Goal: Task Accomplishment & Management: Manage account settings

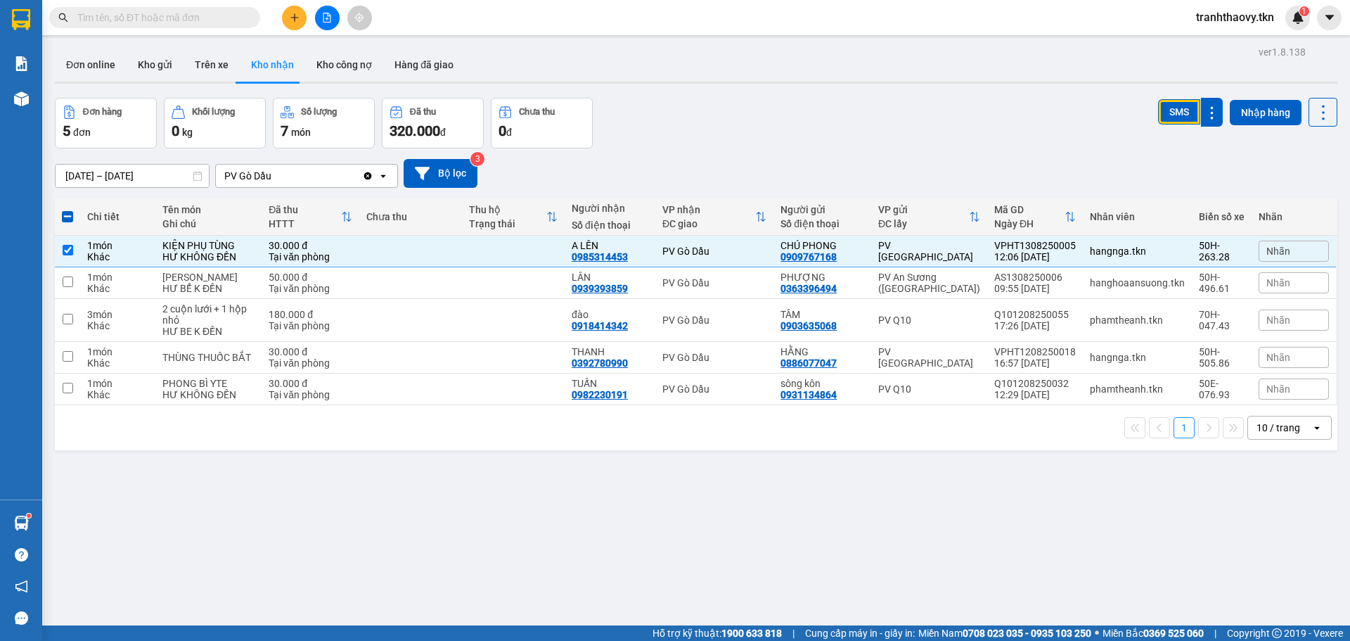
scroll to position [65, 0]
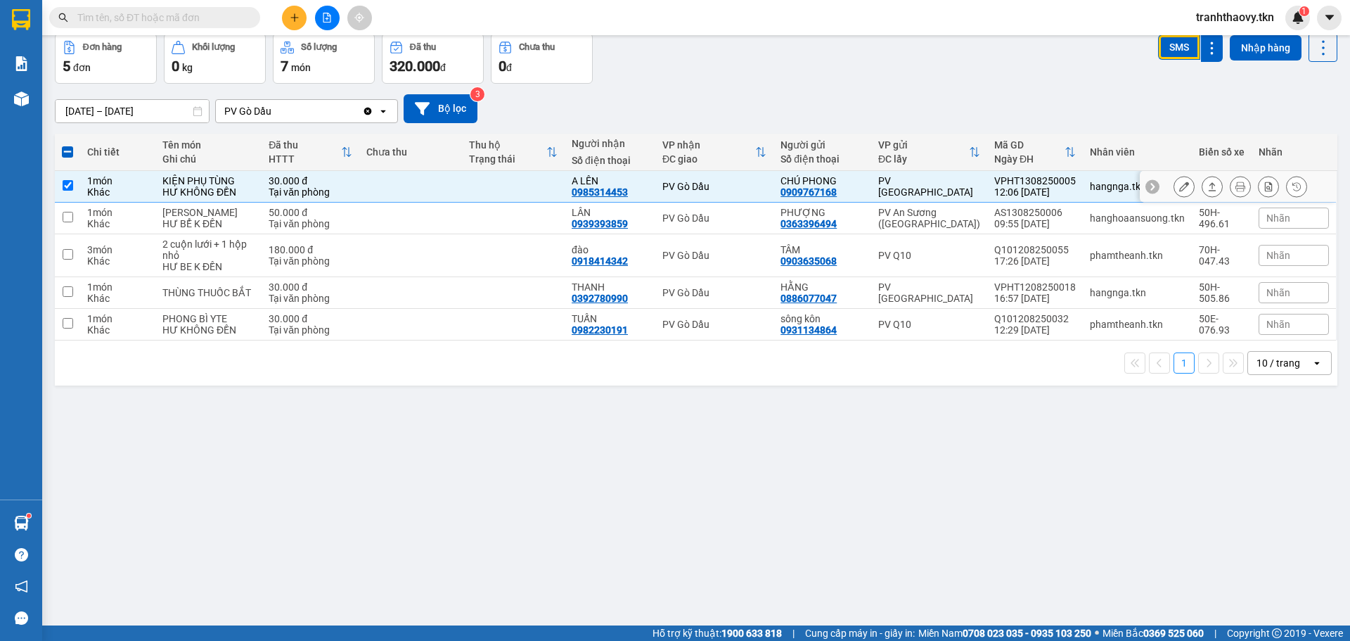
click at [1210, 183] on button at bounding box center [1212, 186] width 20 height 25
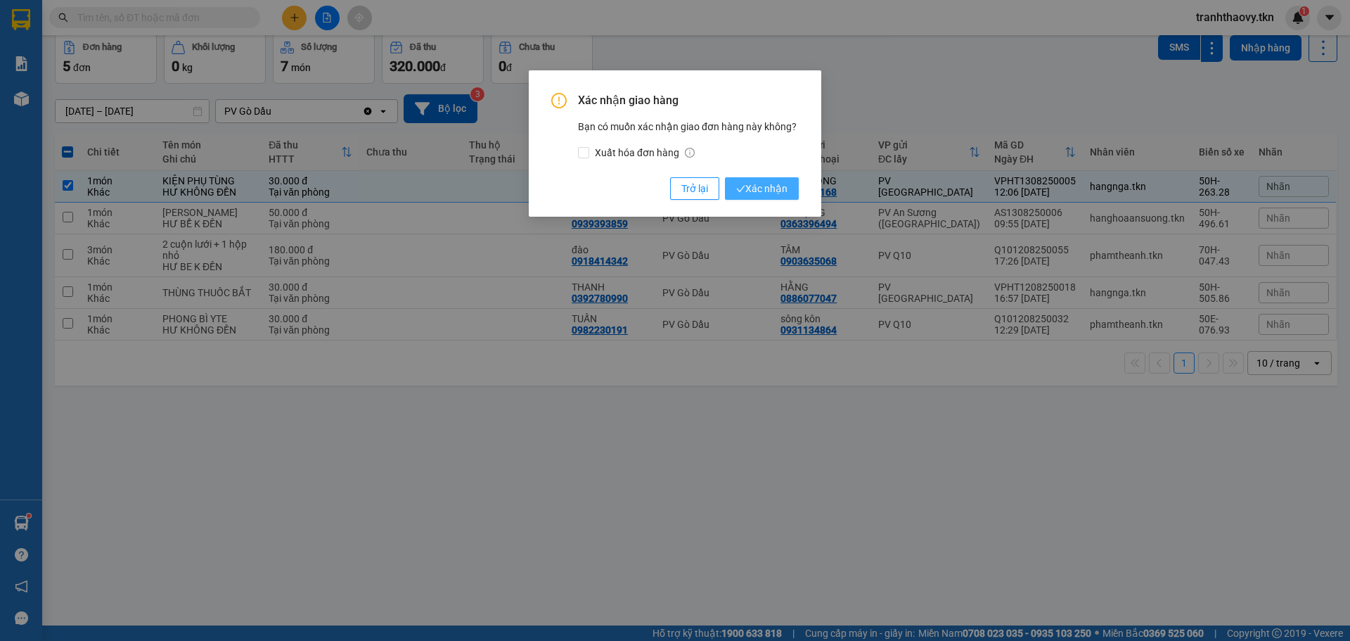
click at [788, 183] on button "Xác nhận" at bounding box center [762, 188] width 74 height 22
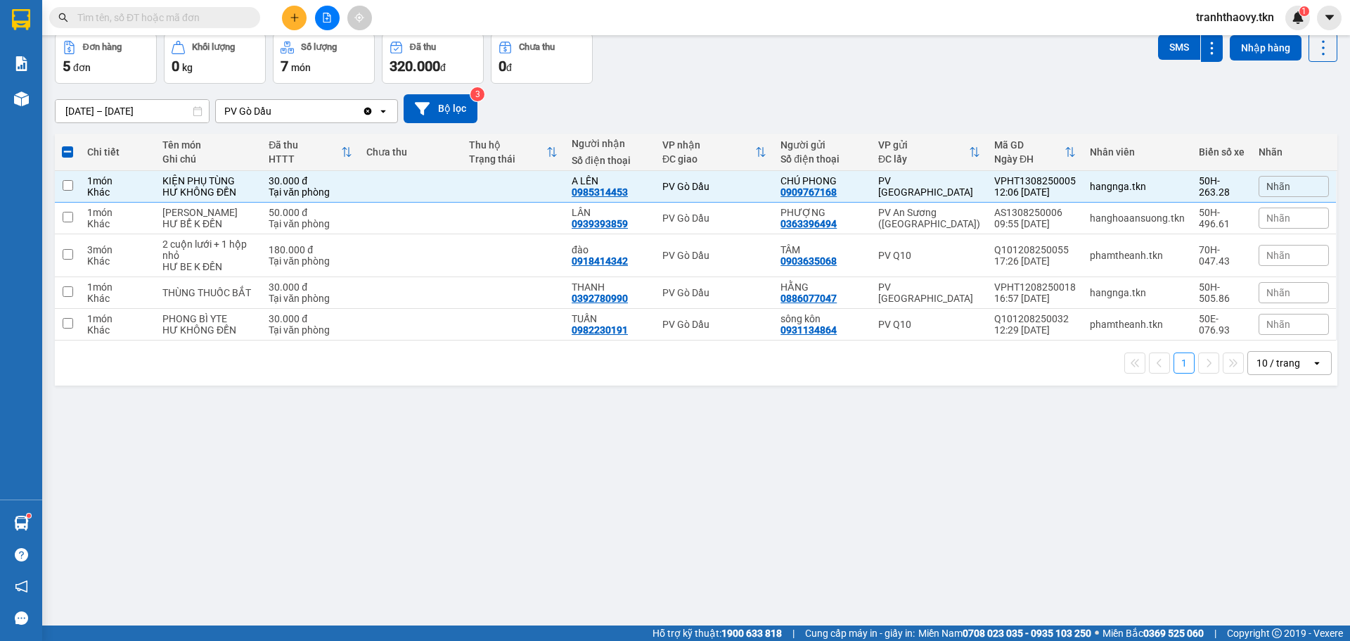
checkbox input "false"
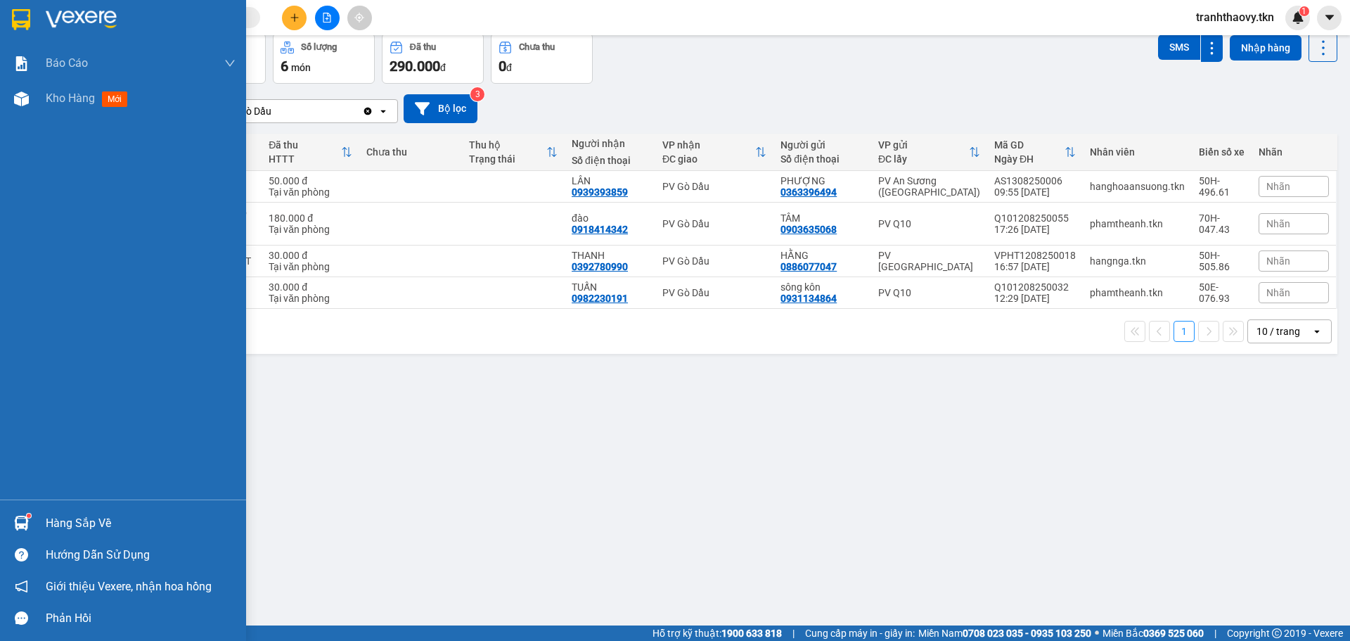
click at [75, 529] on div "Hàng sắp về" at bounding box center [141, 523] width 190 height 21
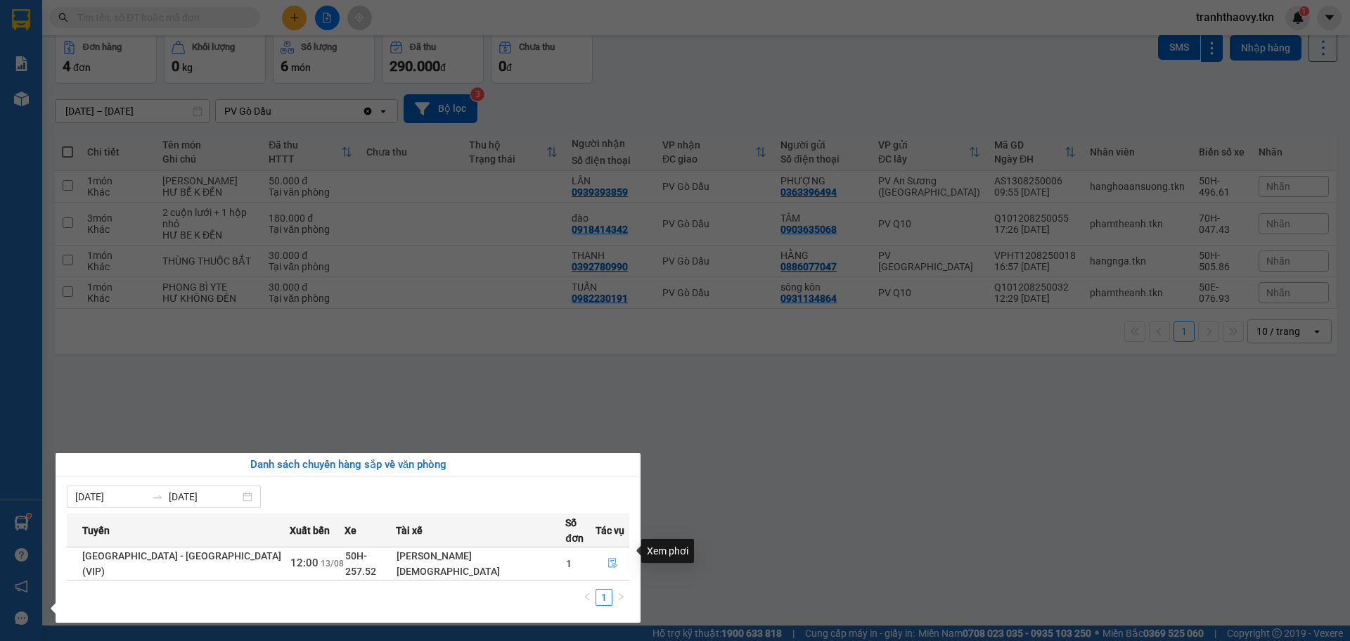
click at [608, 558] on icon "file-done" at bounding box center [612, 563] width 10 height 10
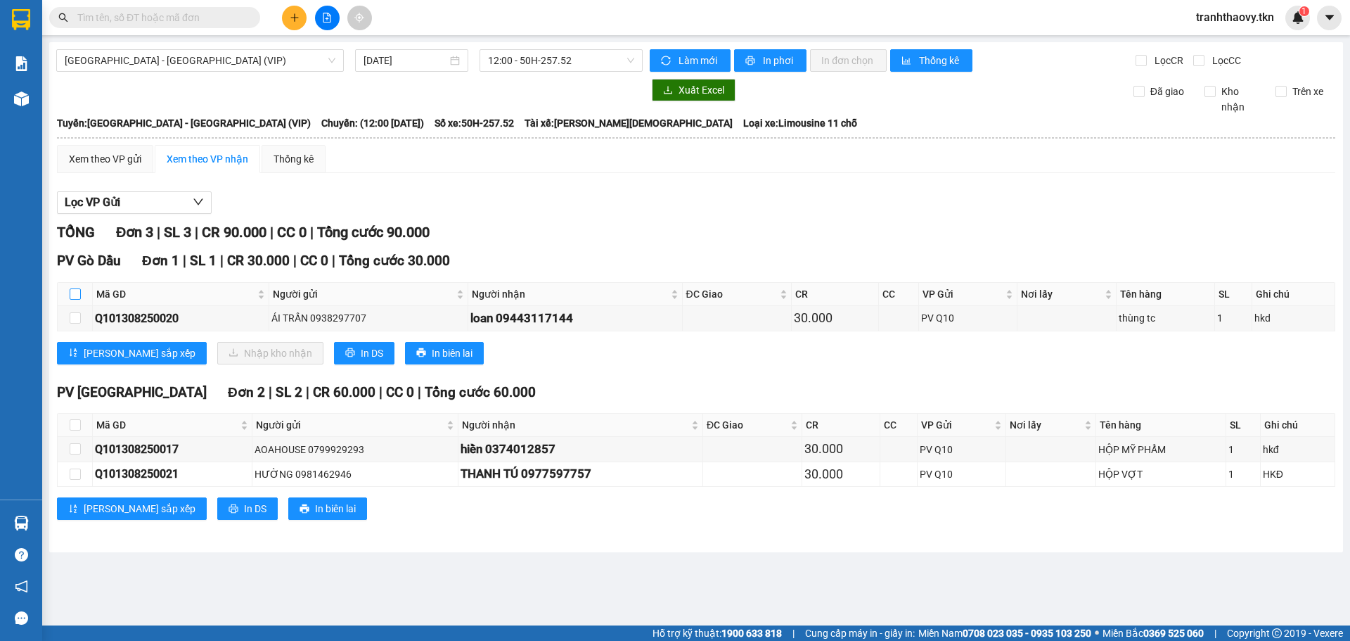
click at [74, 296] on input "checkbox" at bounding box center [75, 293] width 11 height 11
checkbox input "true"
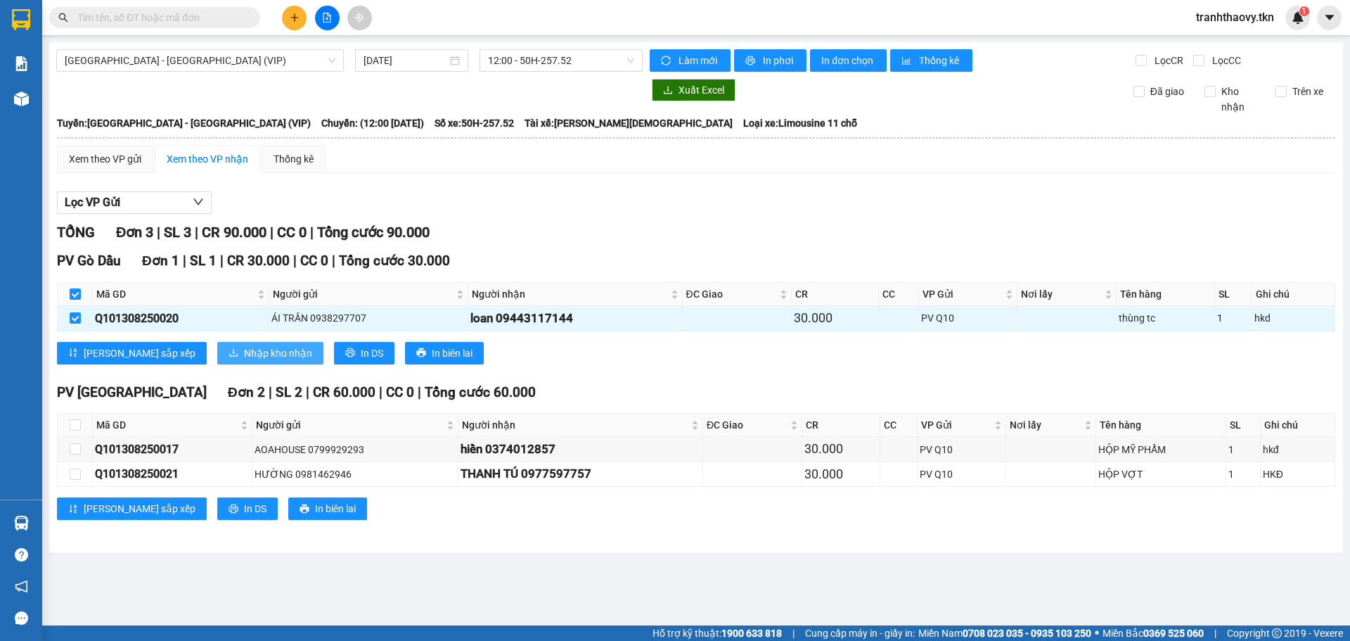
click at [244, 360] on span "Nhập kho nhận" at bounding box center [278, 352] width 68 height 15
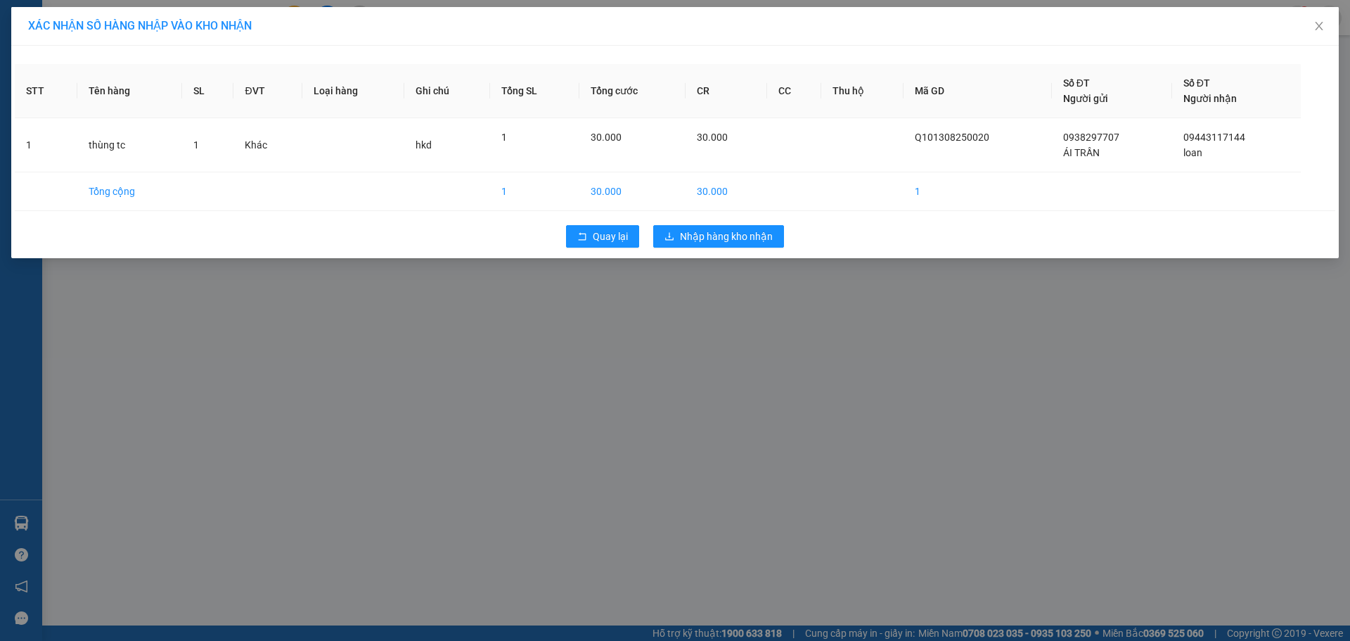
click at [744, 247] on div "Quay lại Nhập hàng kho nhận" at bounding box center [675, 236] width 1320 height 37
click at [756, 235] on span "Nhập hàng kho nhận" at bounding box center [726, 236] width 93 height 15
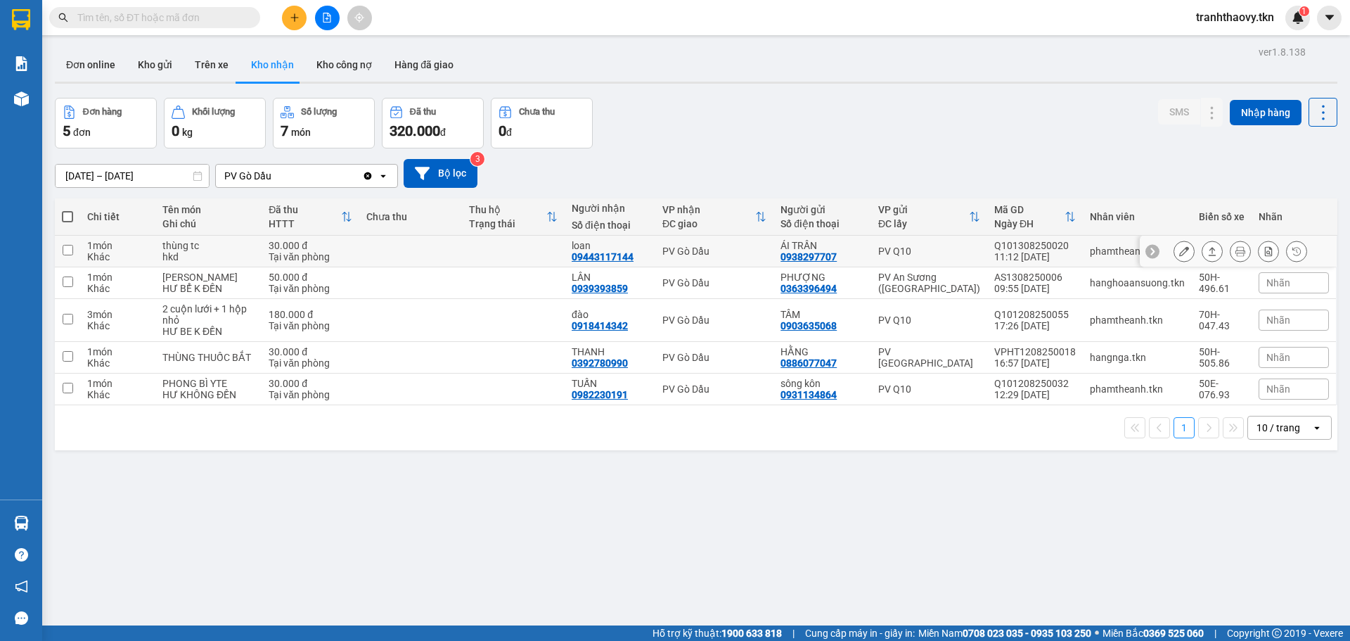
click at [622, 238] on td "loan 09443117144" at bounding box center [610, 252] width 91 height 32
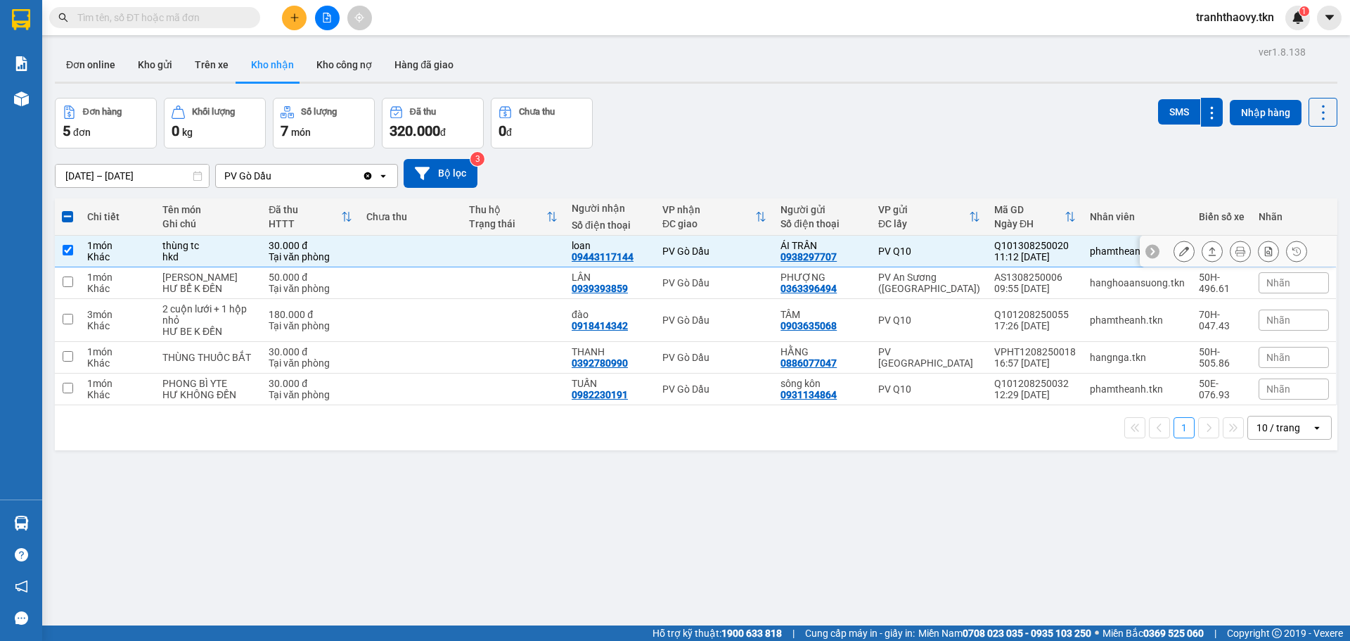
click at [622, 238] on td "loan 09443117144" at bounding box center [610, 252] width 91 height 32
checkbox input "false"
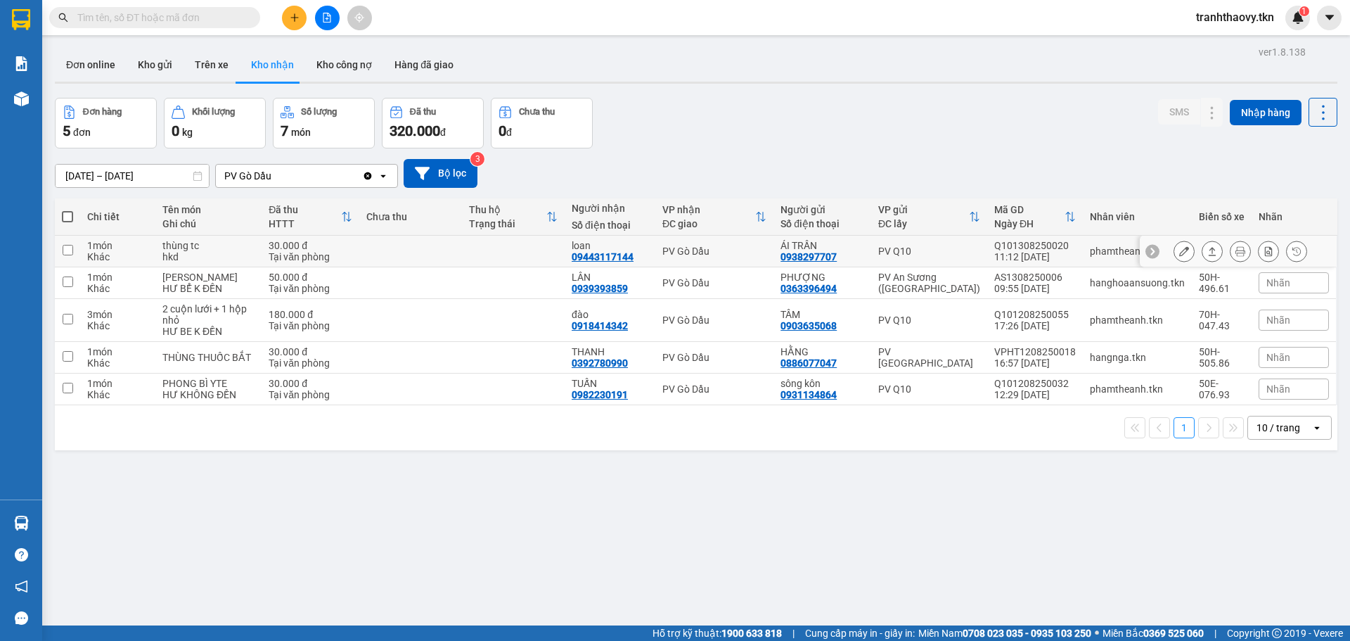
drag, startPoint x: 815, startPoint y: 253, endPoint x: 797, endPoint y: 257, distance: 18.6
click at [797, 257] on div "0938297707" at bounding box center [808, 256] width 56 height 11
copy div "0938297707"
drag, startPoint x: 207, startPoint y: 25, endPoint x: 188, endPoint y: 15, distance: 21.1
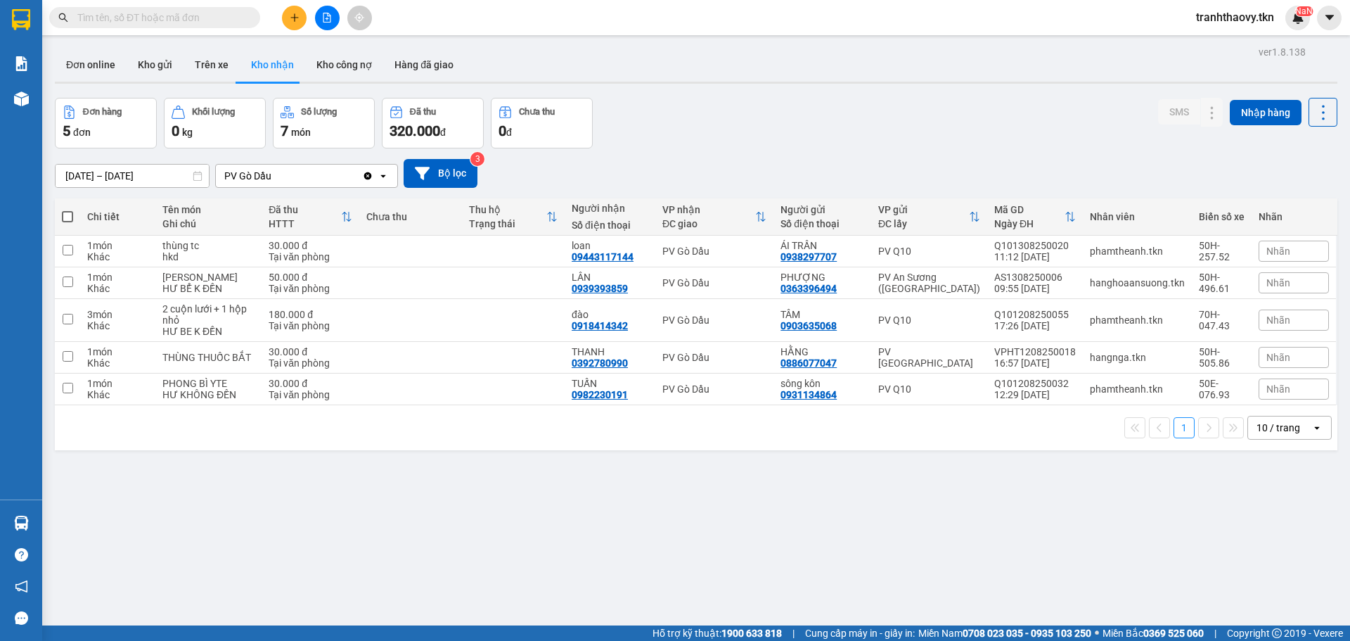
click at [188, 15] on input "text" at bounding box center [160, 17] width 166 height 15
click at [192, 13] on input "text" at bounding box center [160, 17] width 166 height 15
paste input "0938297707"
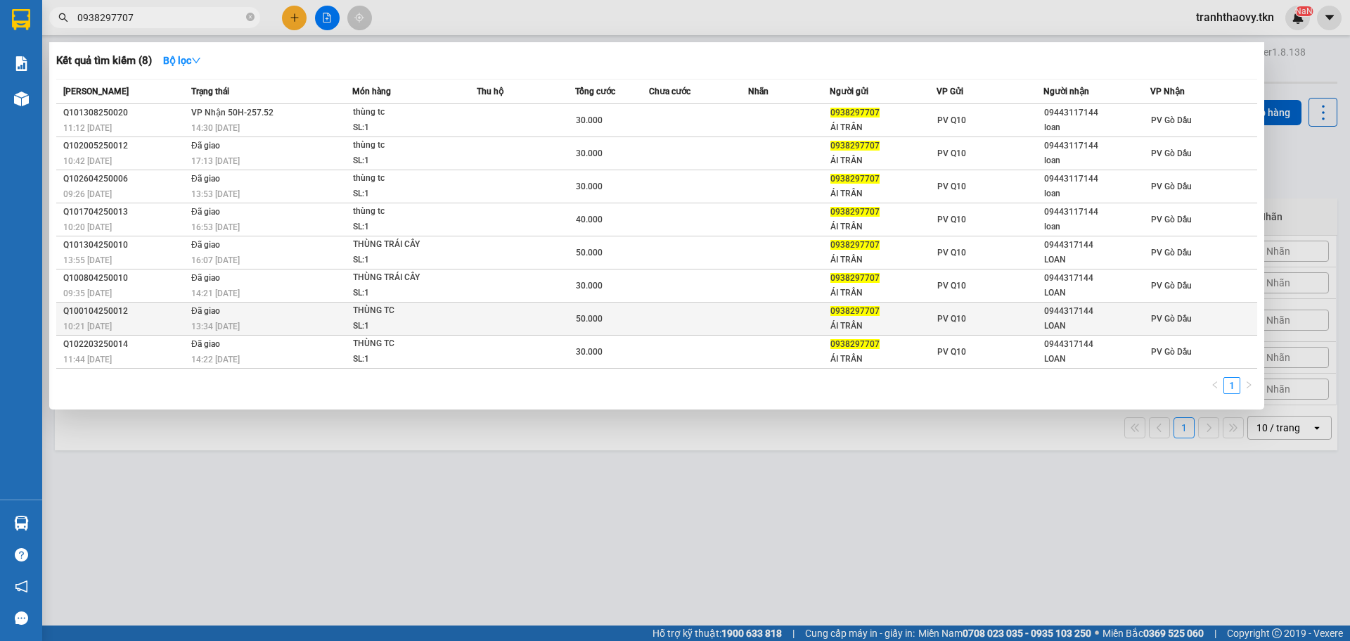
type input "0938297707"
click at [975, 314] on td "PV Q10" at bounding box center [990, 318] width 107 height 33
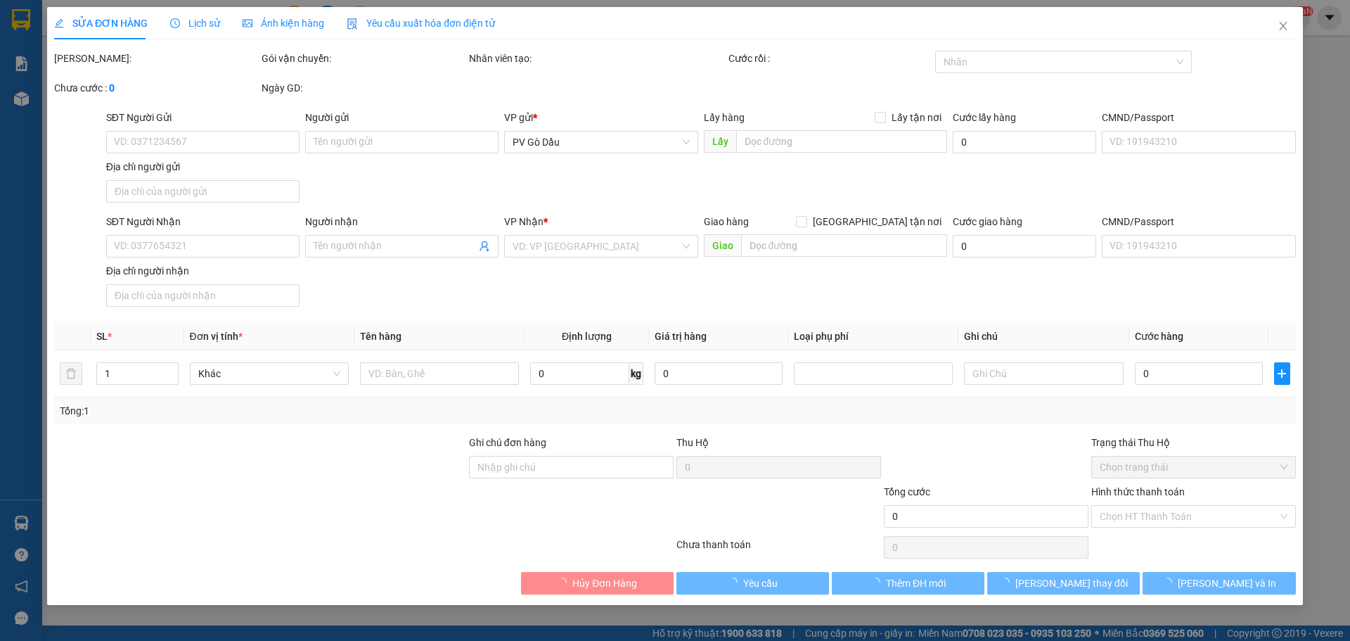
type input "0938297707"
type input "ÁI TRẦN"
type input "0944317144"
type input "LOAN"
type input "50.000"
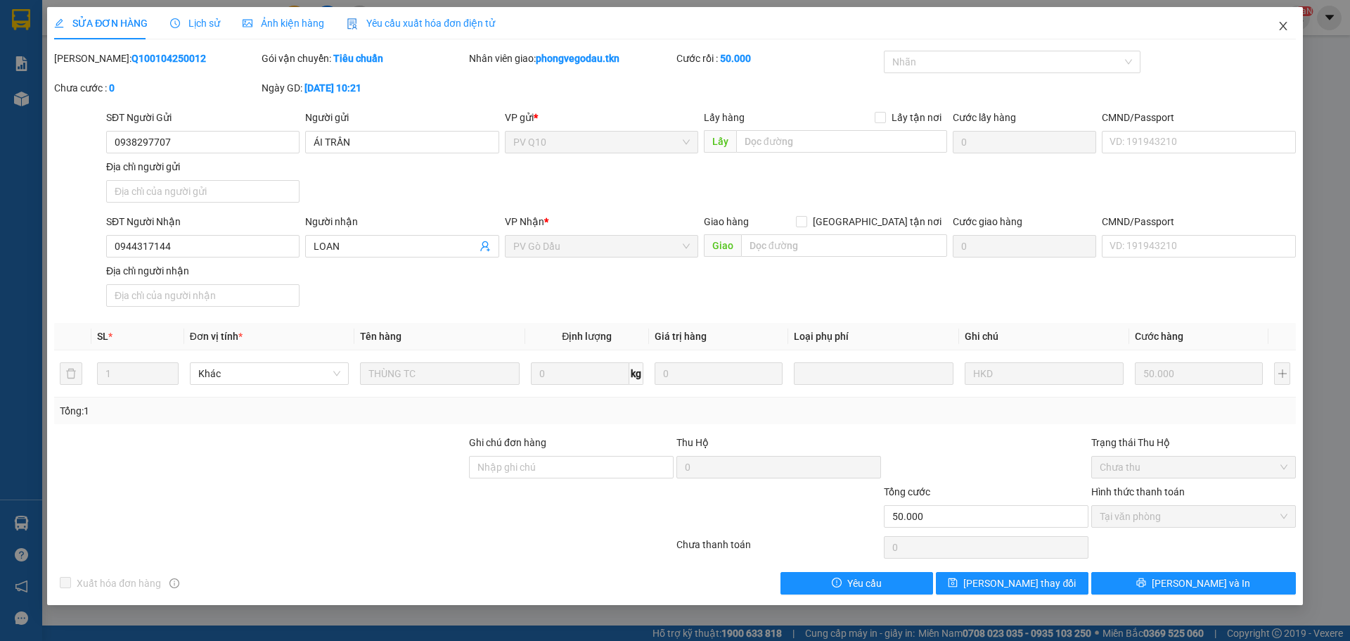
click at [1281, 28] on icon "close" at bounding box center [1282, 25] width 11 height 11
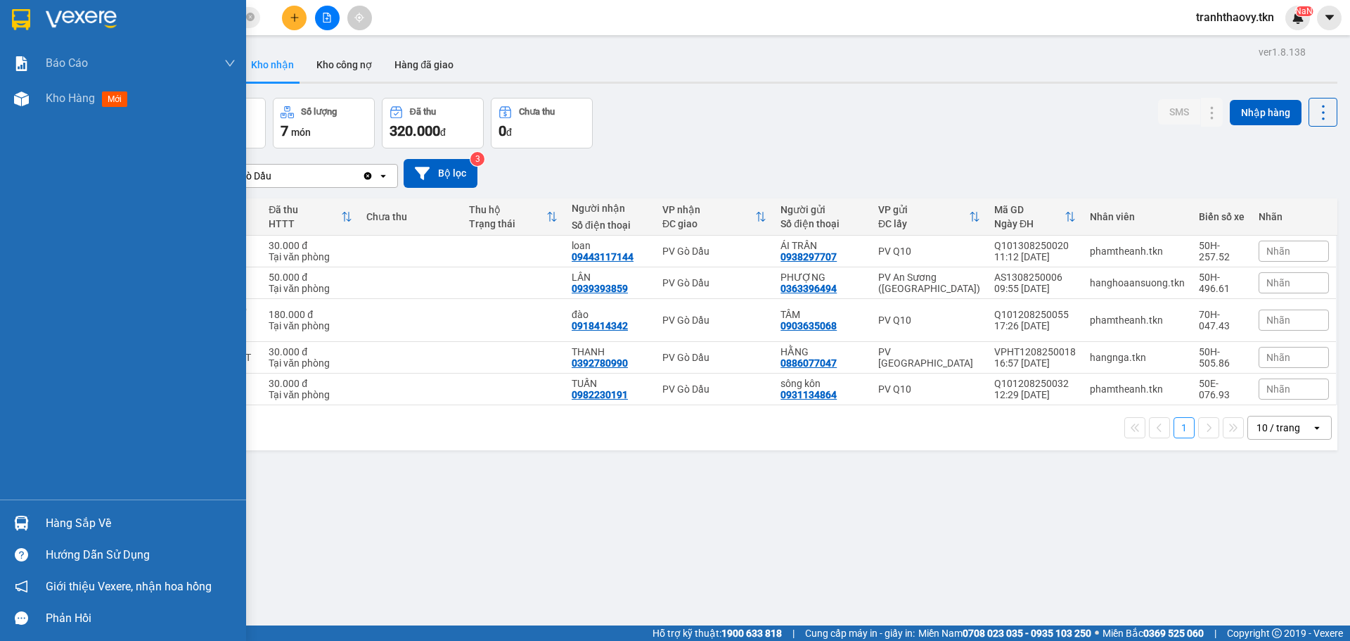
click at [27, 520] on img at bounding box center [21, 522] width 15 height 15
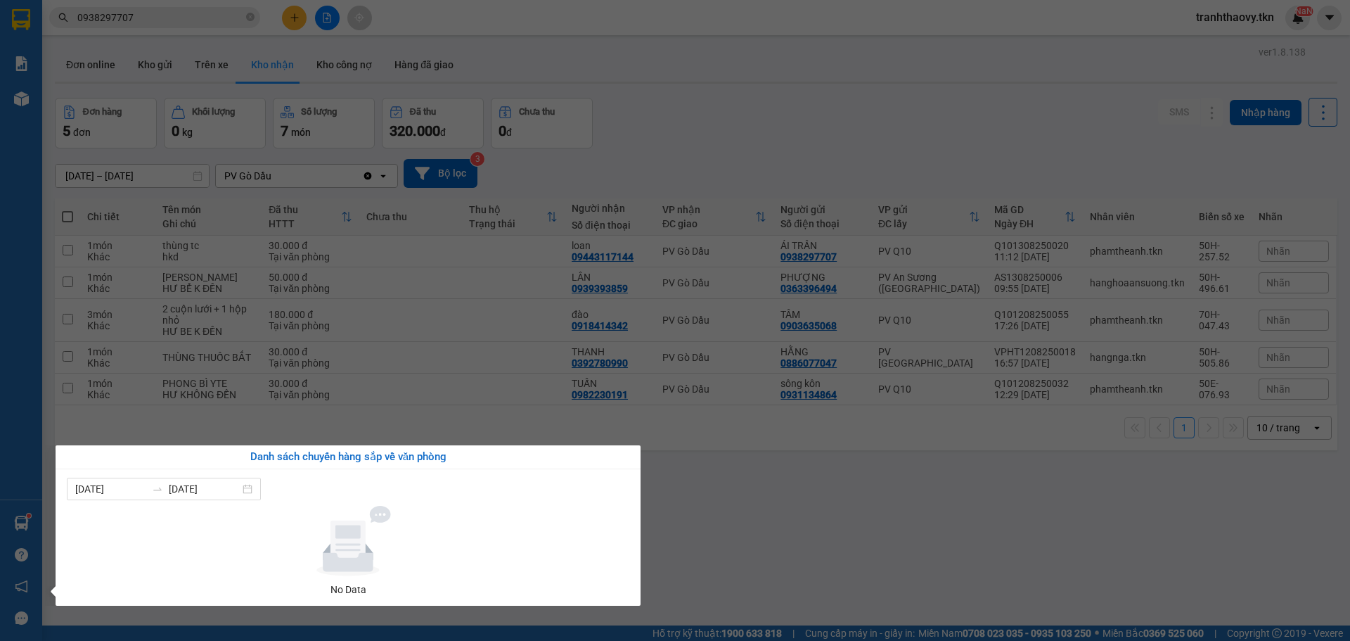
click at [772, 517] on section "Kết quả tìm kiếm ( 8 ) Bộ lọc Mã ĐH Trạng thái Món hàng Thu hộ Tổng cước Chưa c…" at bounding box center [675, 320] width 1350 height 641
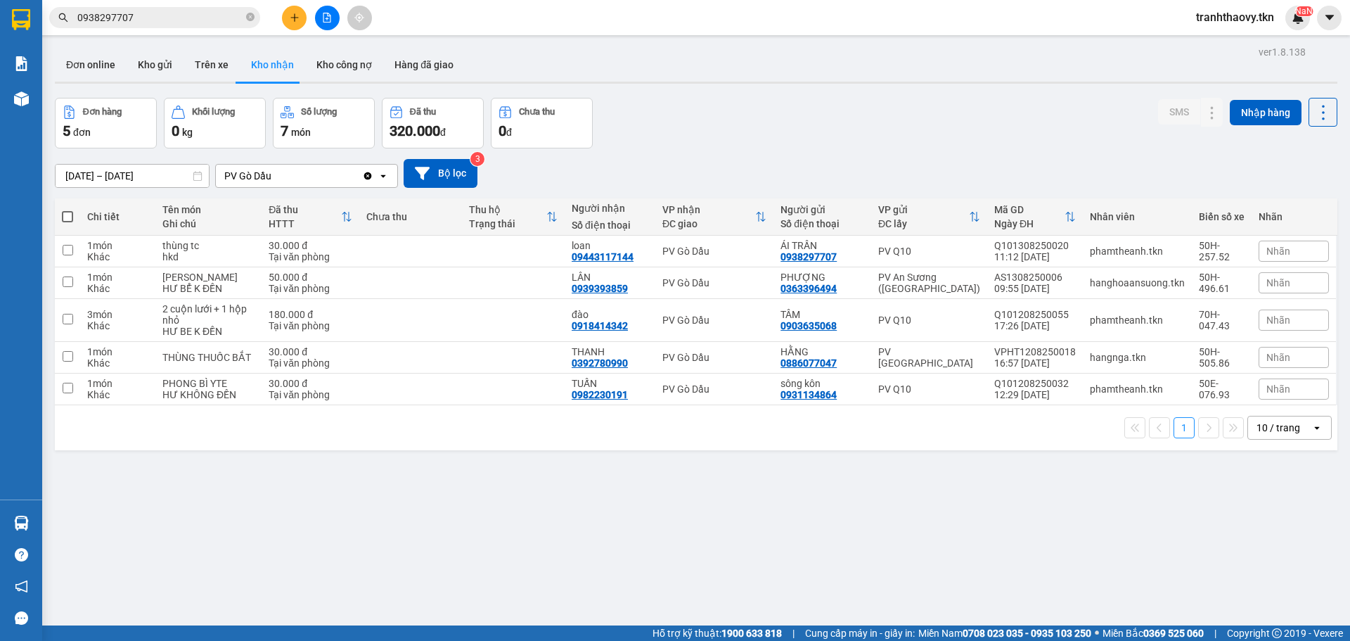
click at [934, 141] on div "Đơn hàng 5 đơn Khối lượng 0 kg Số lượng 7 món Đã thu 320.000 đ Chưa thu 0 đ SMS…" at bounding box center [696, 123] width 1282 height 51
click at [671, 286] on div "PV Gò Dầu" at bounding box center [714, 282] width 104 height 11
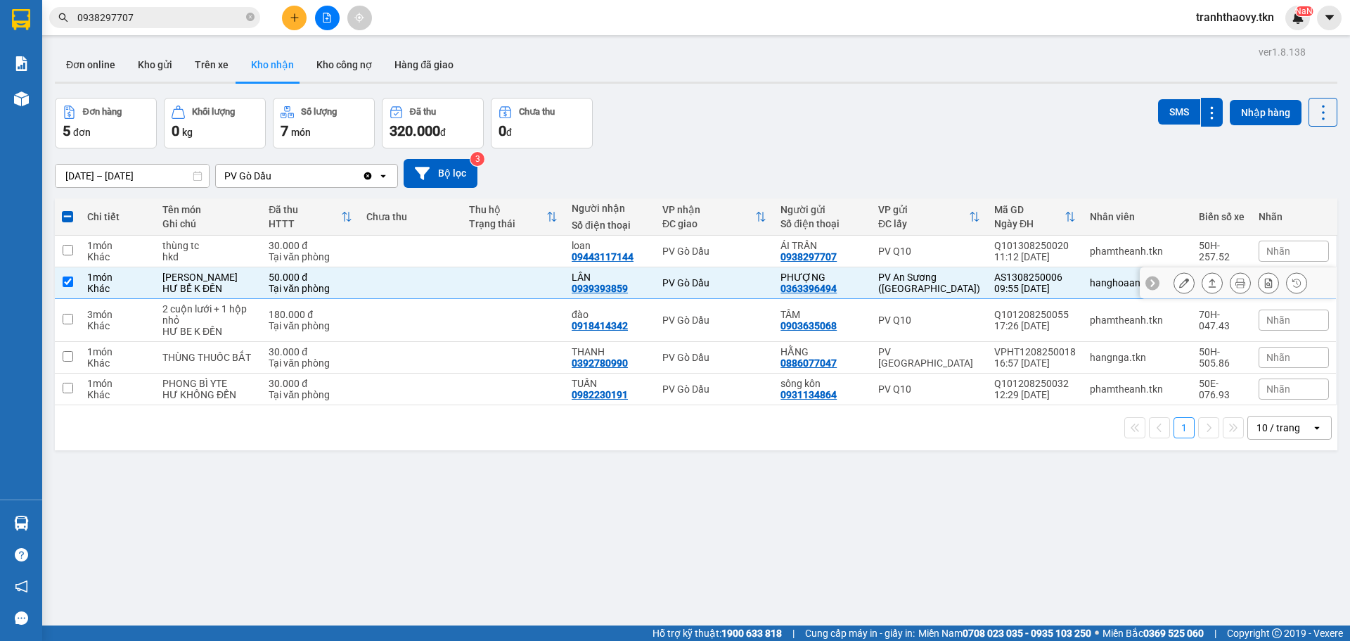
click at [1207, 278] on icon at bounding box center [1212, 283] width 10 height 10
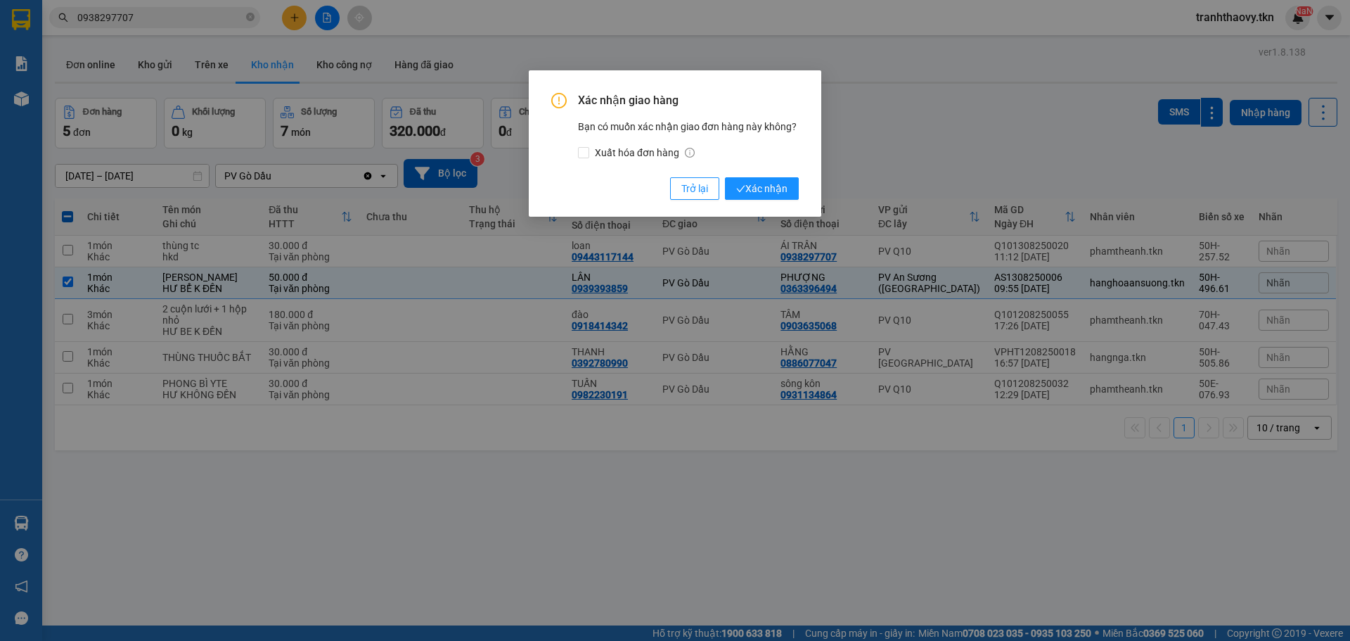
click at [765, 173] on div "Xác nhận giao hàng Bạn có muốn xác nhận giao đơn hàng này không? Xuất hóa đơn h…" at bounding box center [674, 146] width 247 height 107
click at [761, 182] on span "Xác nhận" at bounding box center [761, 188] width 51 height 15
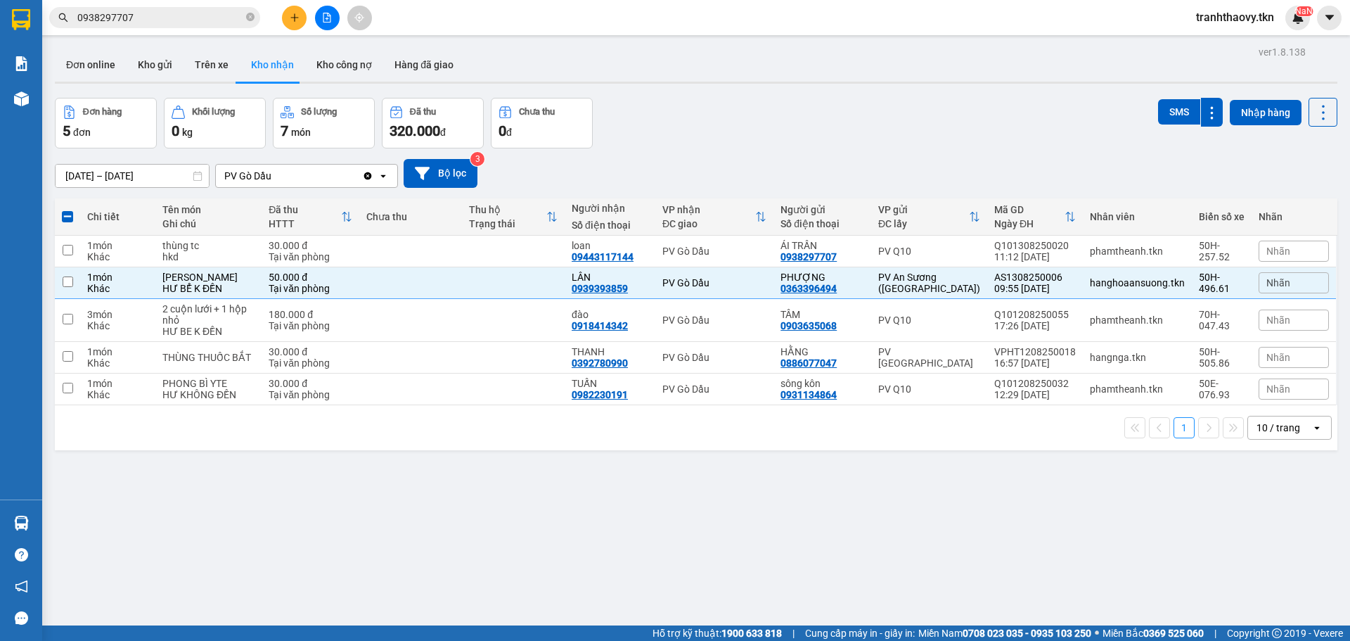
checkbox input "false"
